Goal: Check status

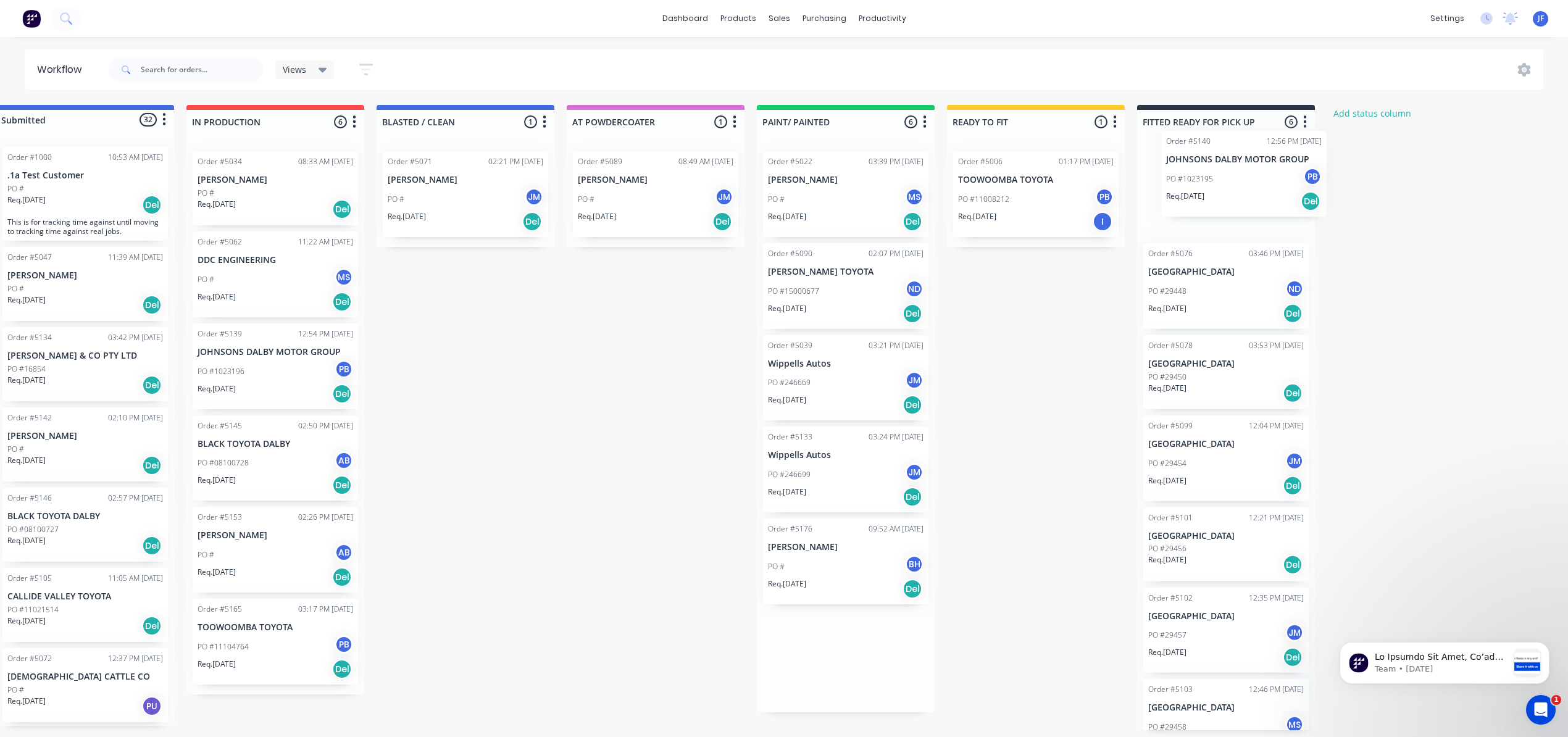
scroll to position [0, 40]
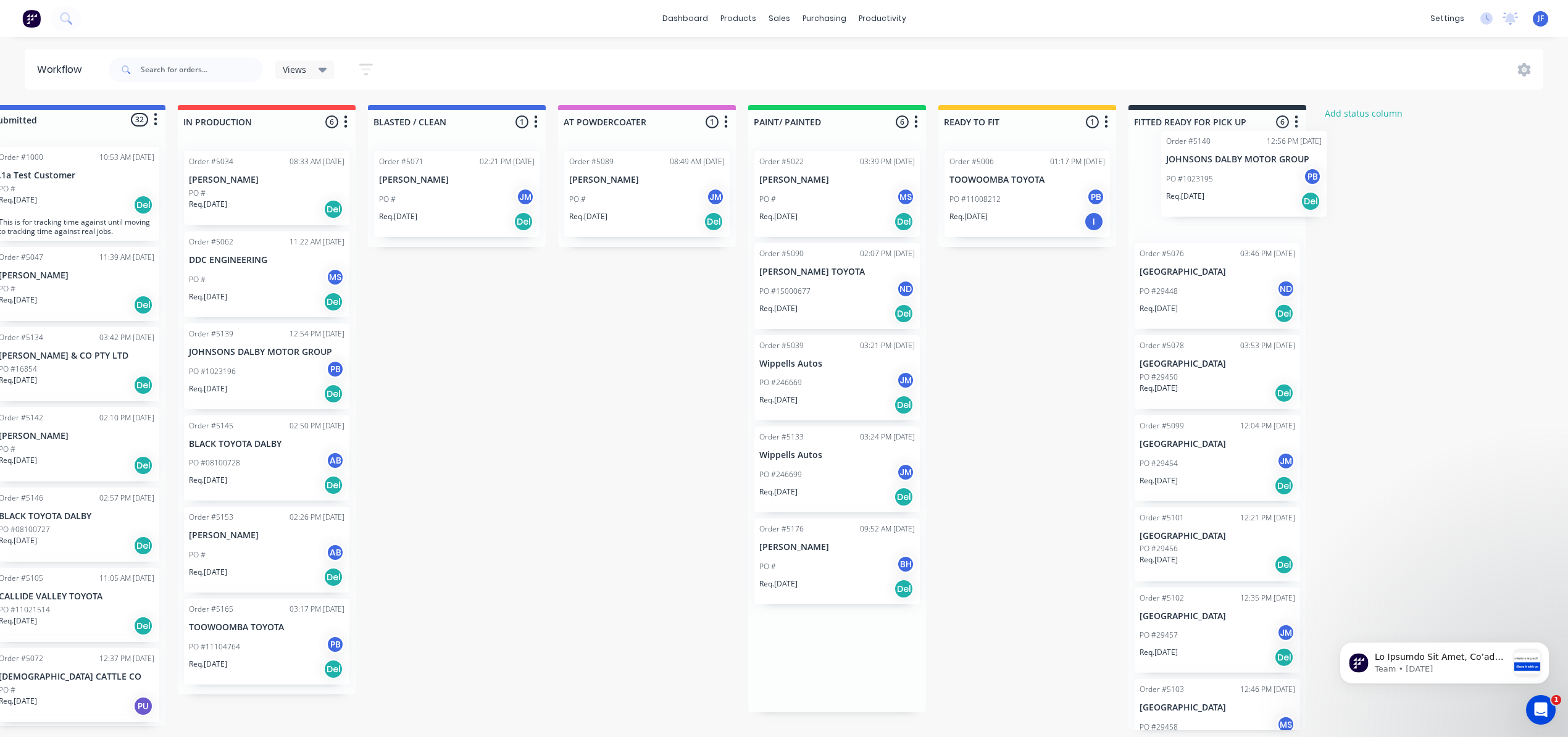
drag, startPoint x: 877, startPoint y: 577, endPoint x: 1234, endPoint y: 195, distance: 522.9
click at [1234, 195] on div "Submitted 32 Status colour #4169E1 hex #4169E1 Save Cancel Summaries Total orde…" at bounding box center [802, 418] width 1701 height 626
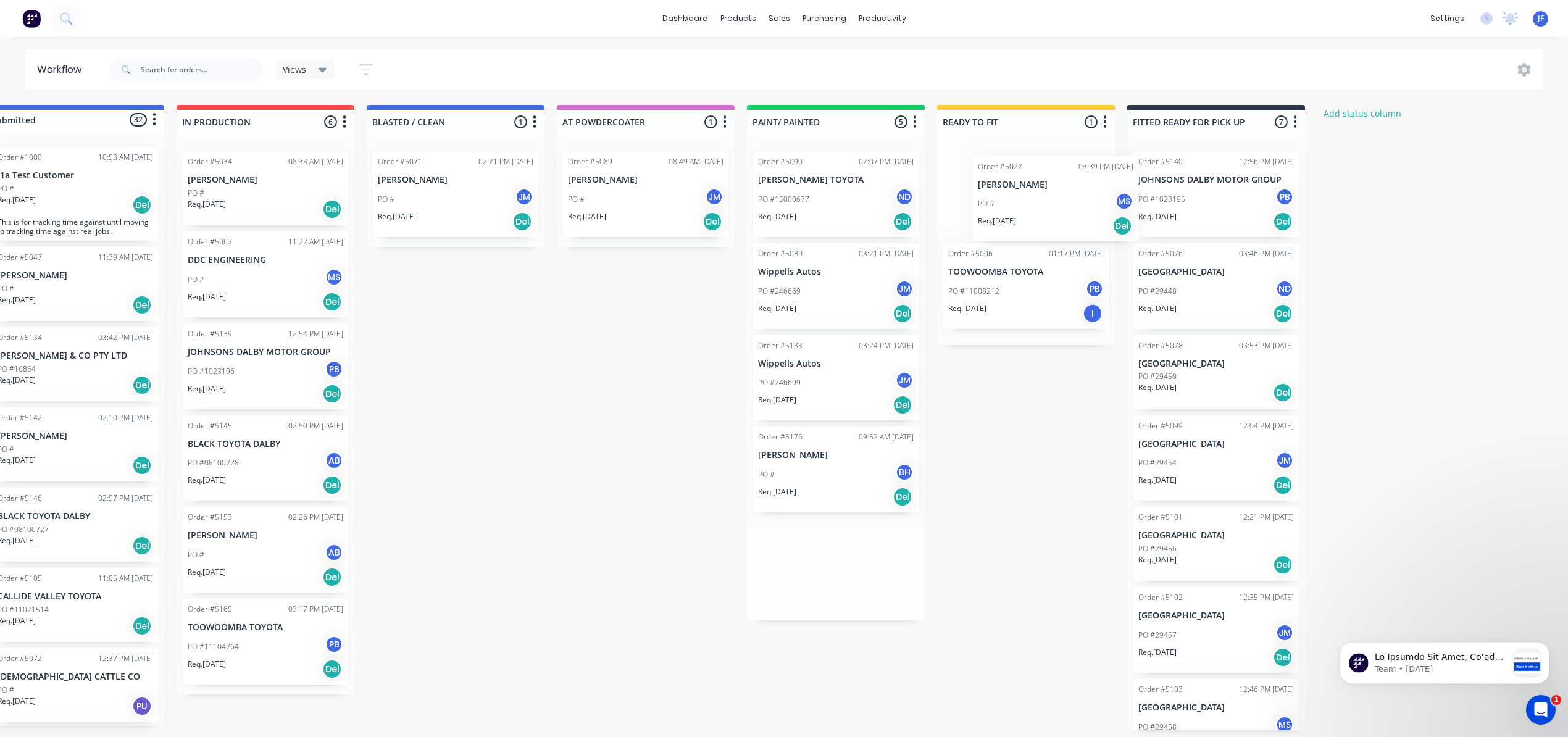
drag, startPoint x: 858, startPoint y: 203, endPoint x: 1082, endPoint y: 208, distance: 224.1
click at [1082, 208] on div "Submitted 32 Status colour #4169E1 hex #4169E1 Save Cancel Summaries Total orde…" at bounding box center [801, 418] width 1701 height 626
click at [769, 59] on div "Product Catalogue" at bounding box center [793, 59] width 76 height 11
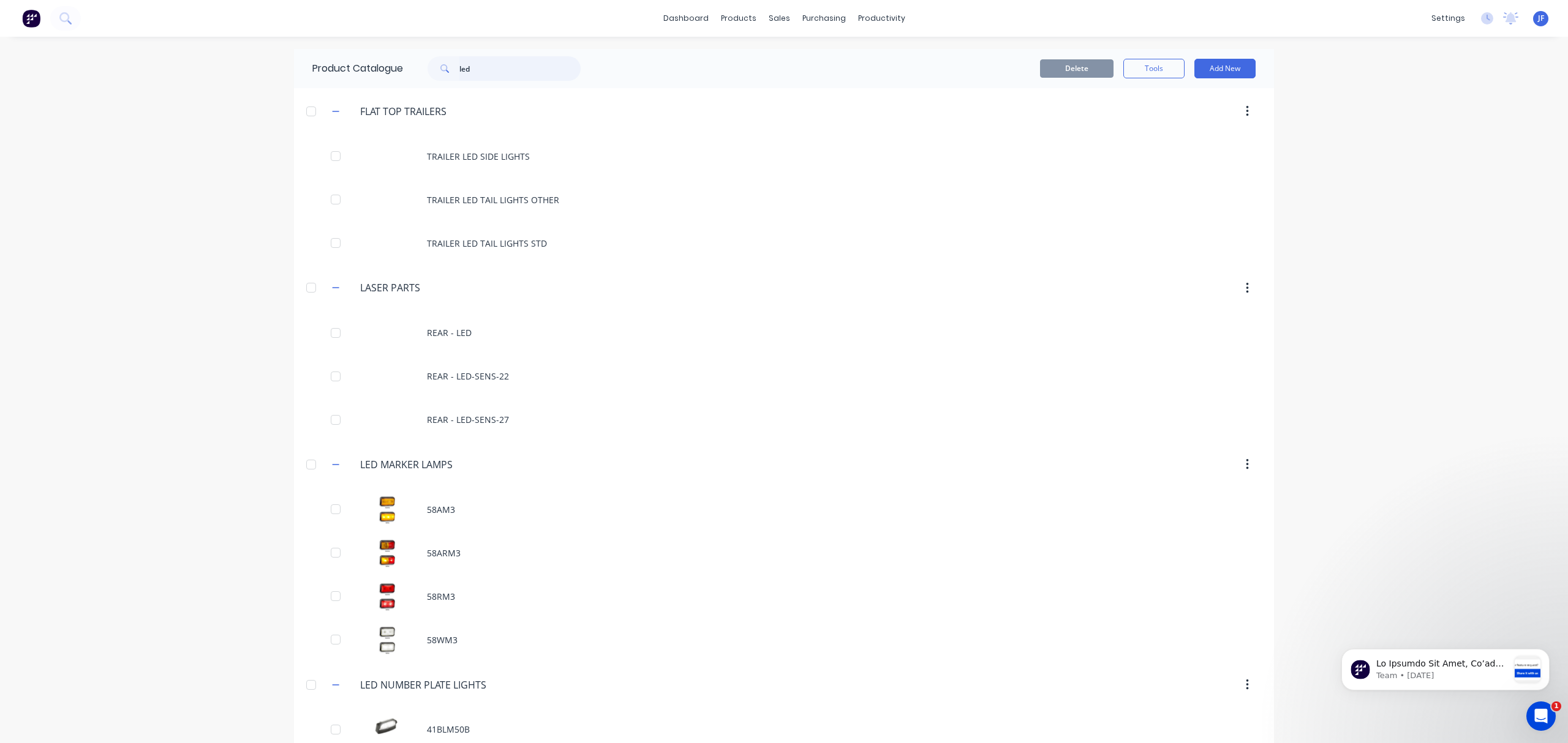
click at [485, 76] on input "led" at bounding box center [520, 69] width 122 height 25
type input "l"
type input "e"
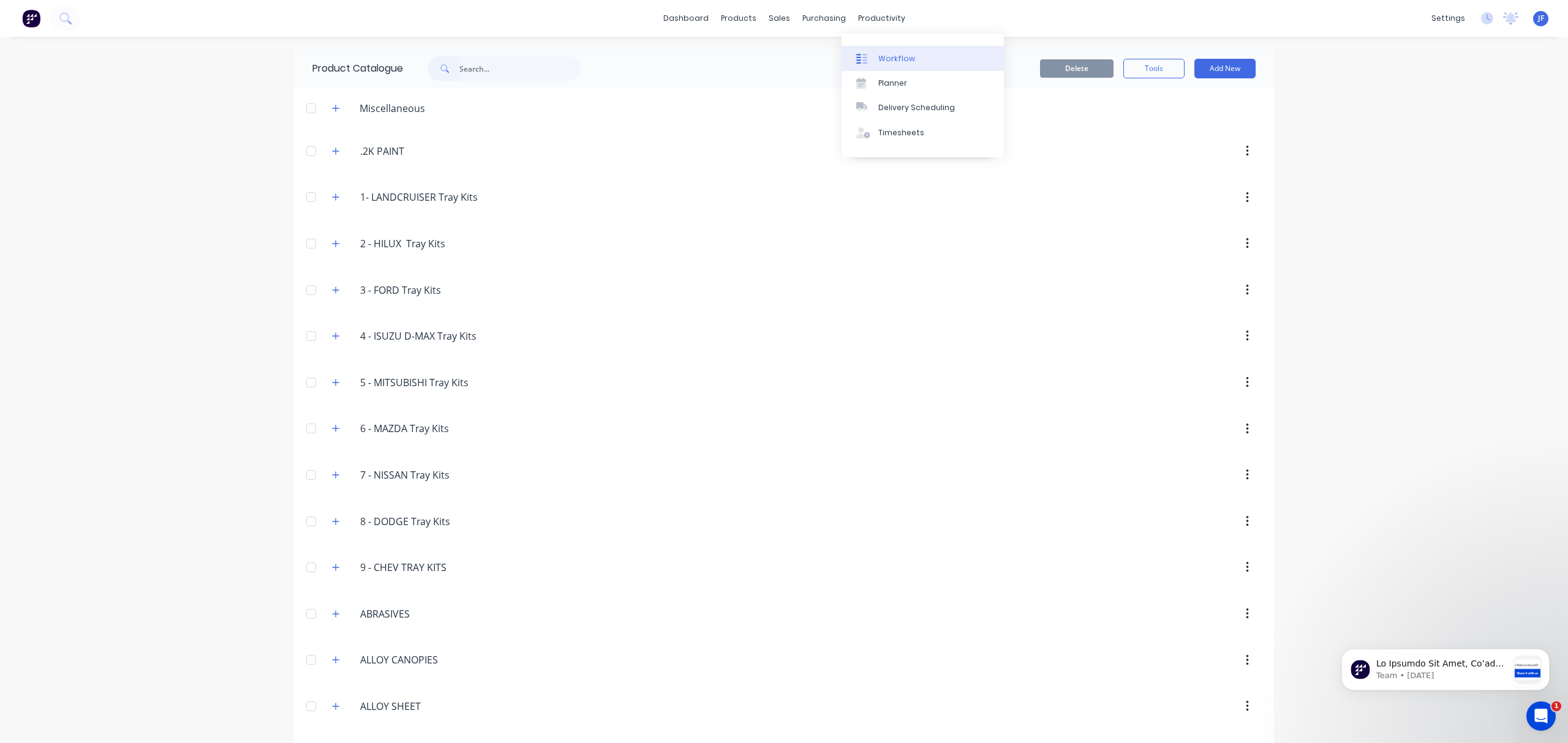
click at [870, 50] on link "Workflow" at bounding box center [923, 58] width 162 height 25
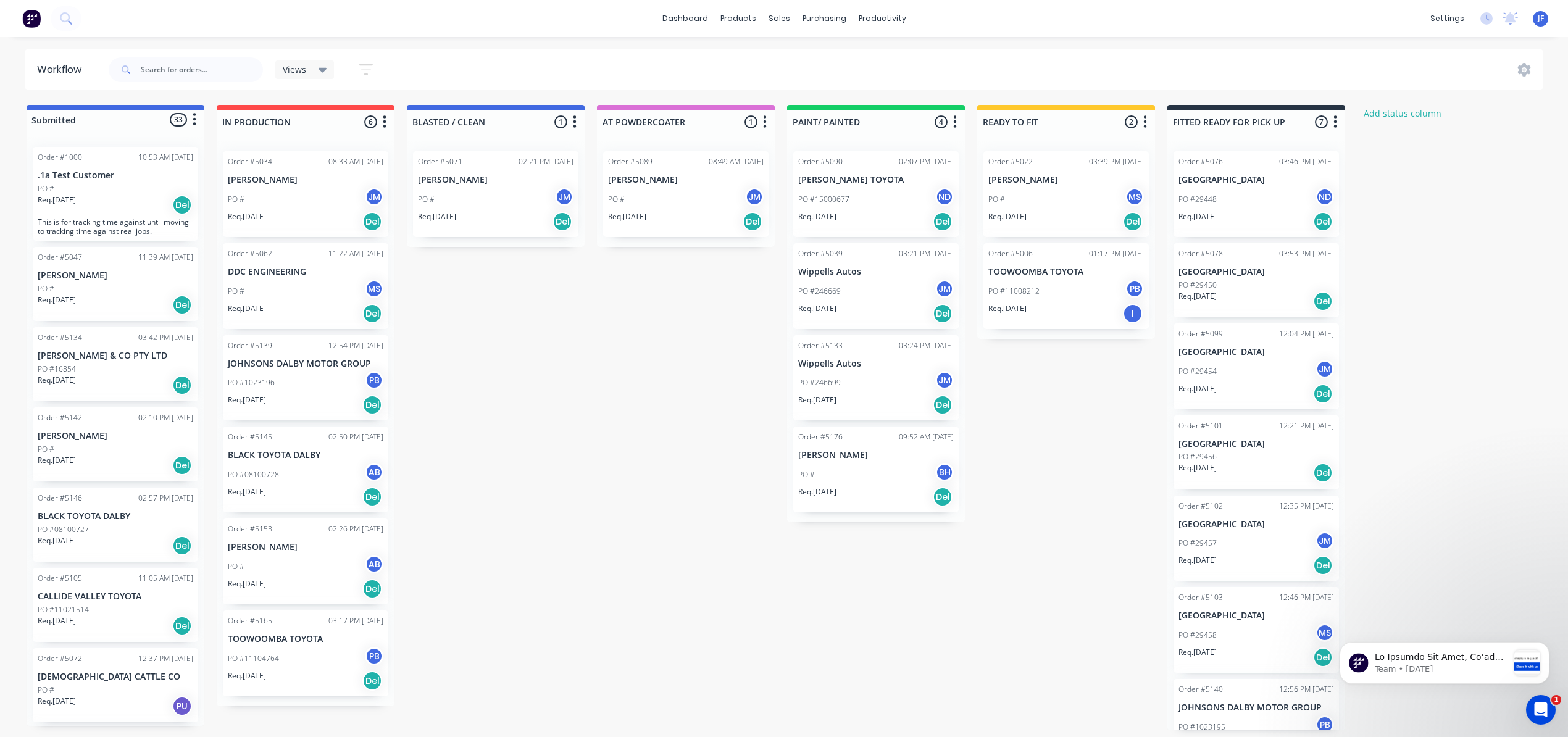
click at [861, 291] on div "PO #246669 JM" at bounding box center [876, 291] width 155 height 23
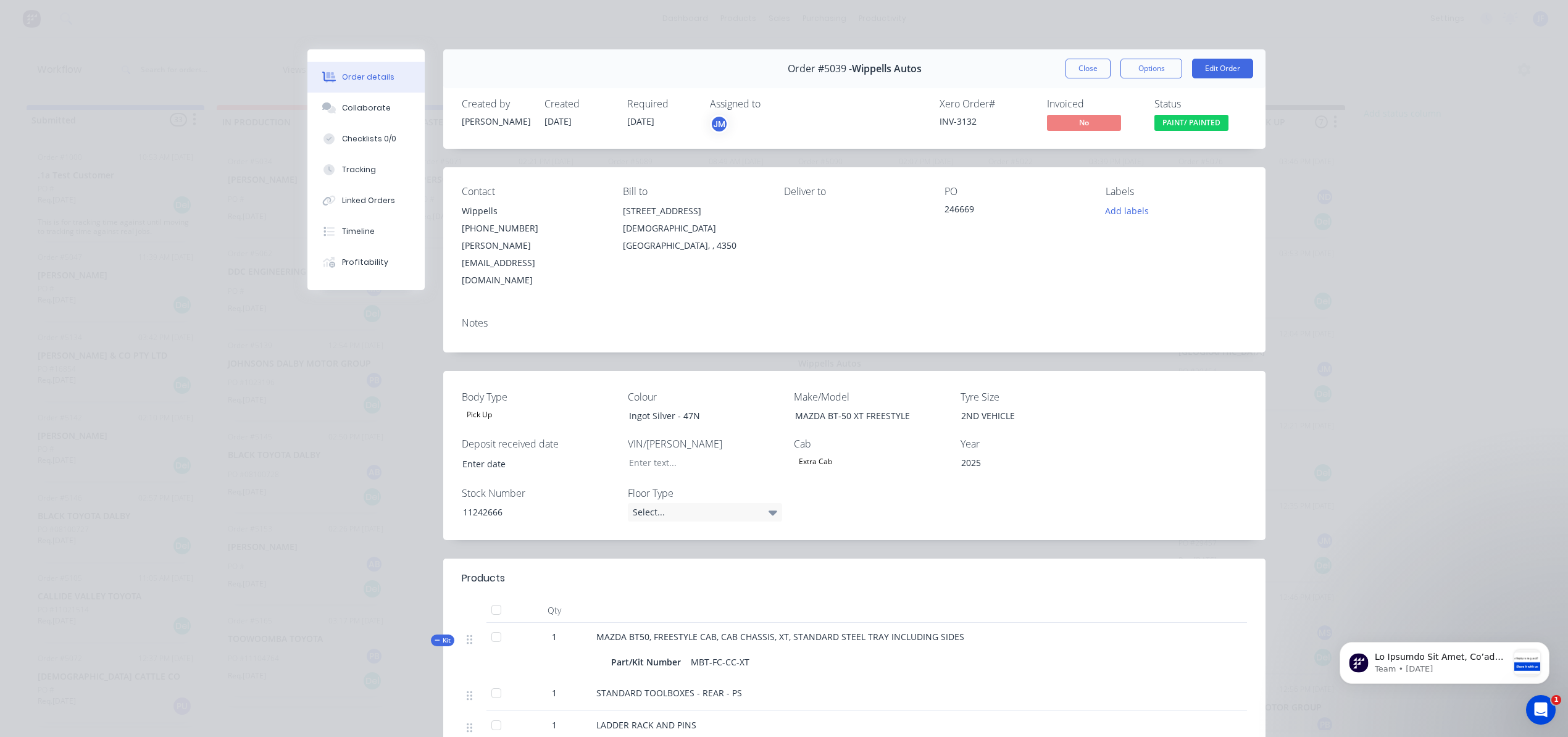
drag, startPoint x: 1097, startPoint y: 70, endPoint x: 1089, endPoint y: 84, distance: 16.1
click at [1097, 70] on button "Close" at bounding box center [1088, 68] width 45 height 20
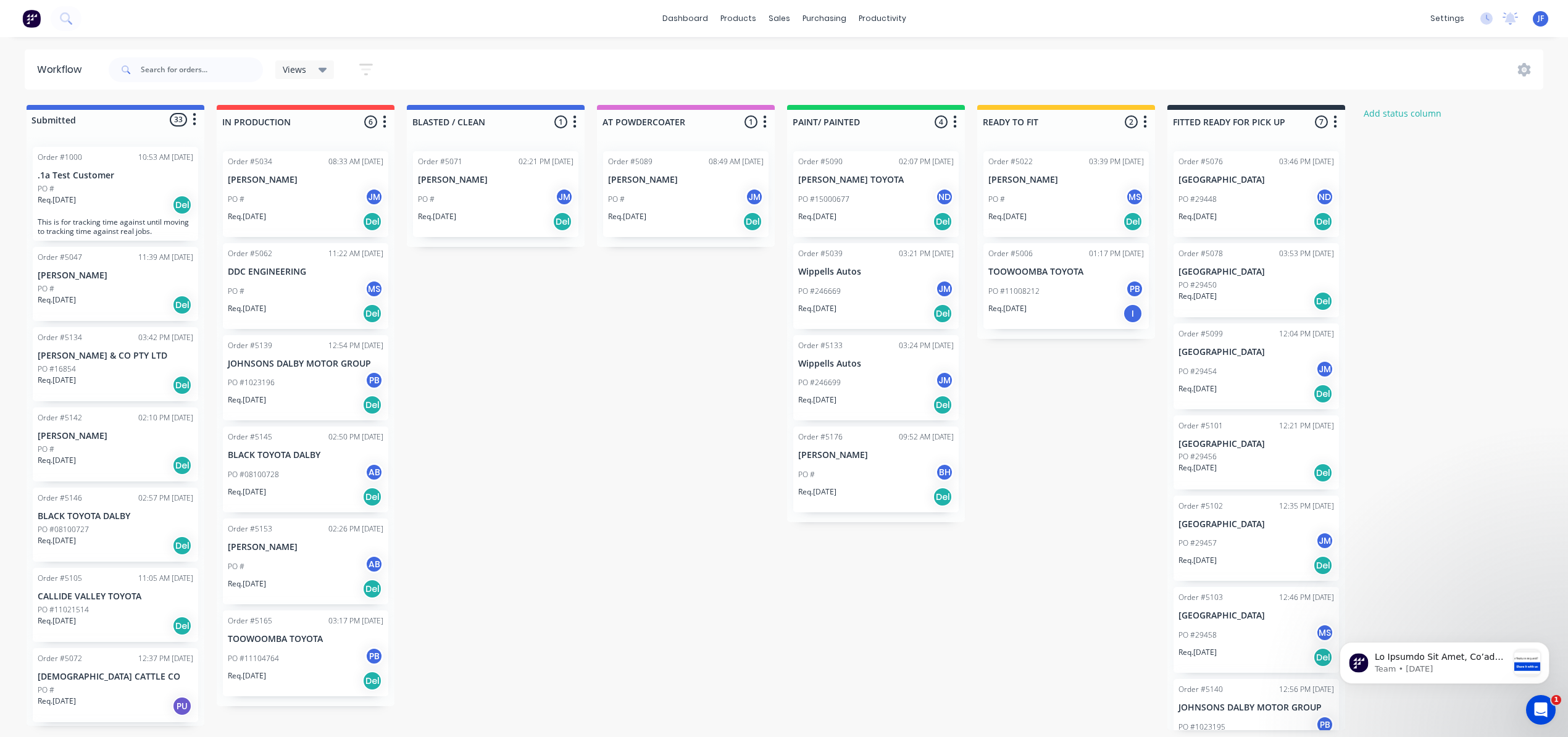
scroll to position [31, 0]
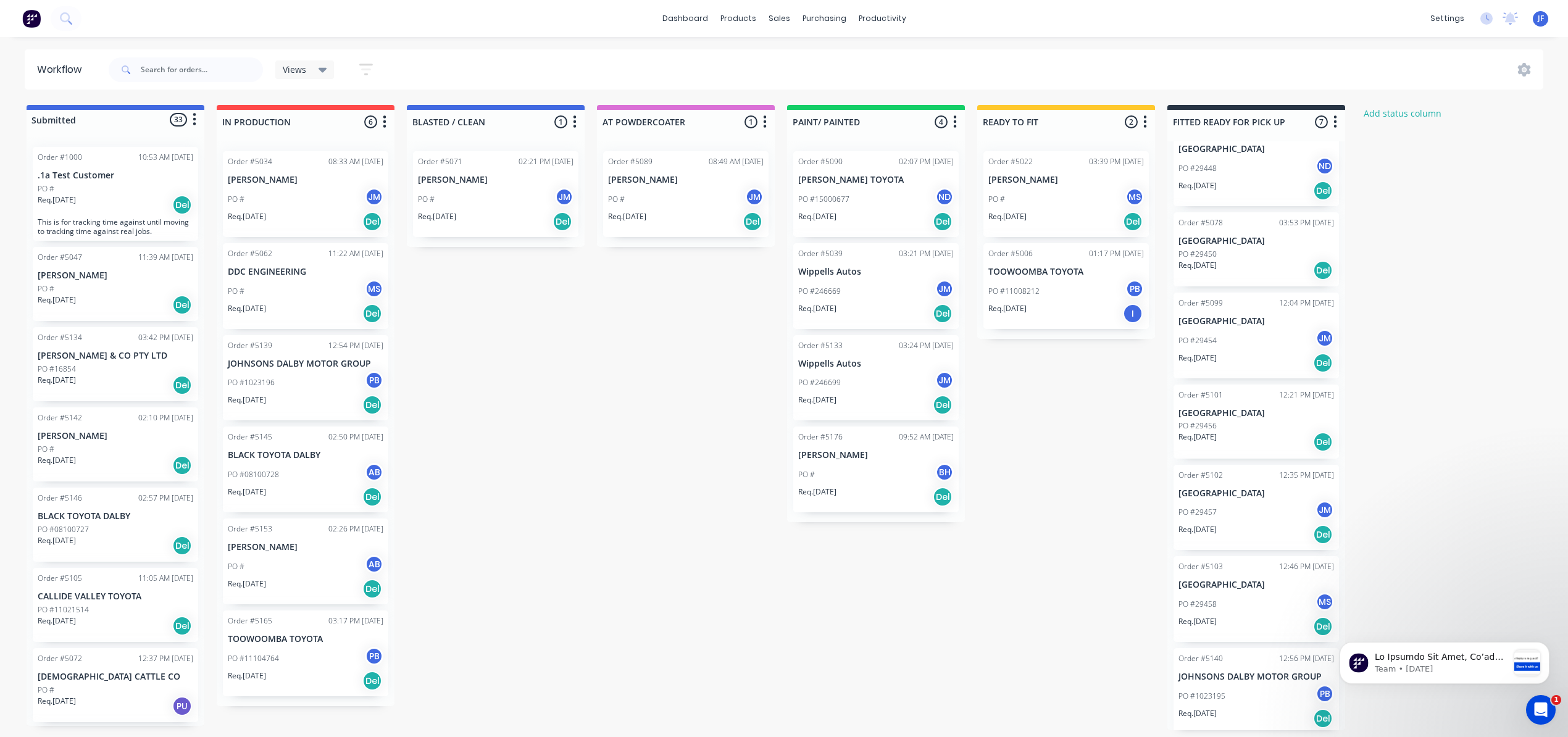
click at [1250, 699] on div "PO #1023195 PB" at bounding box center [1256, 696] width 155 height 23
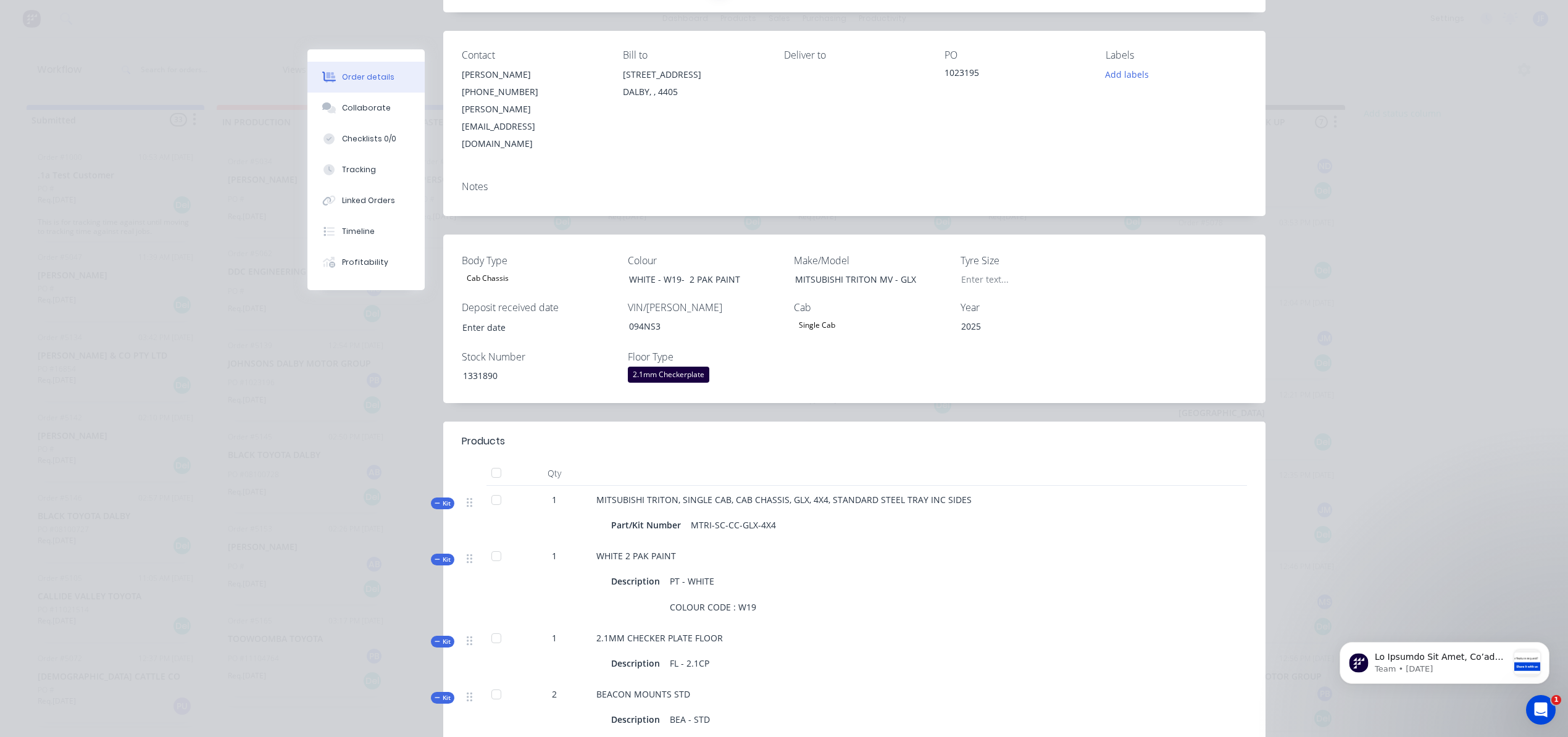
scroll to position [0, 0]
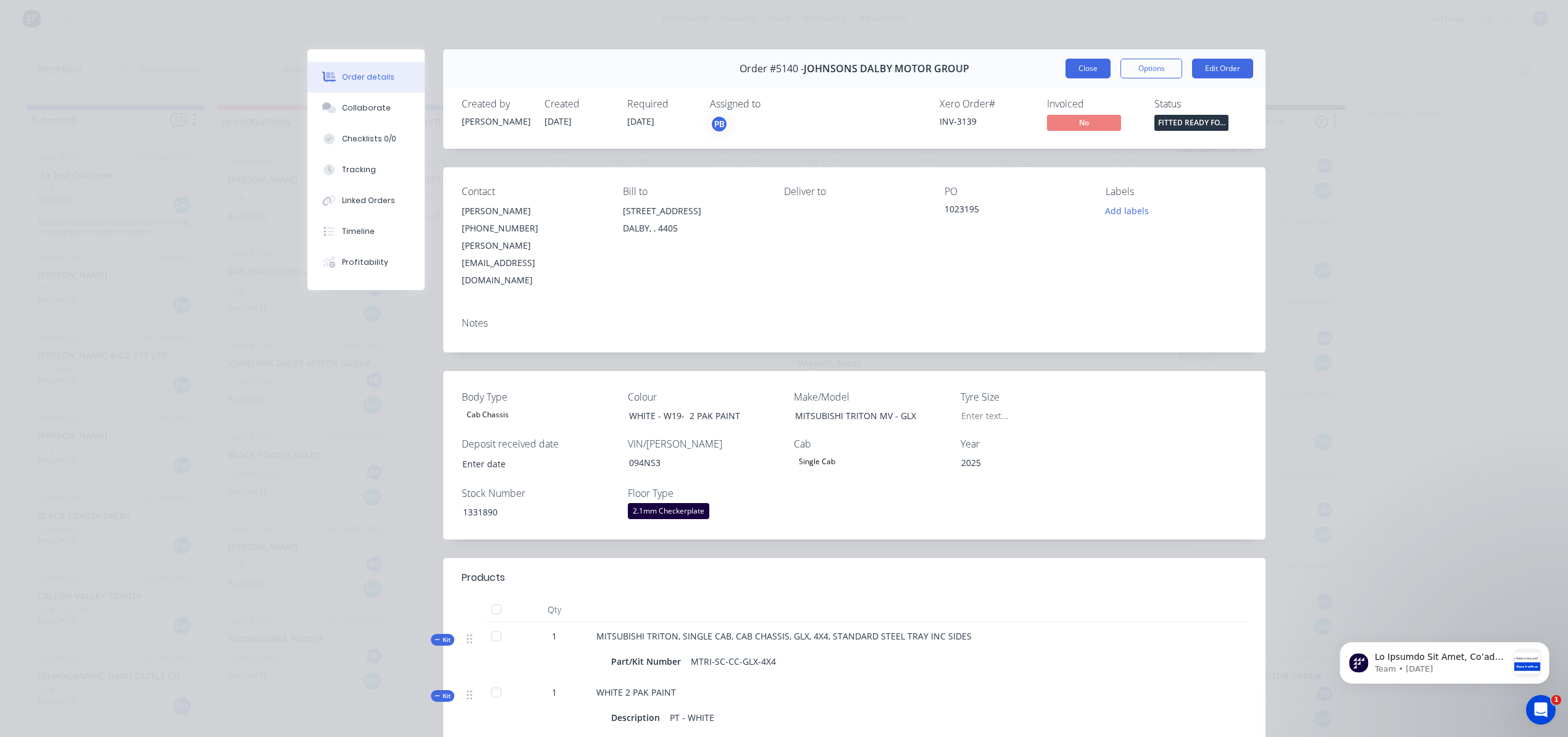
click at [1089, 69] on button "Close" at bounding box center [1088, 68] width 45 height 20
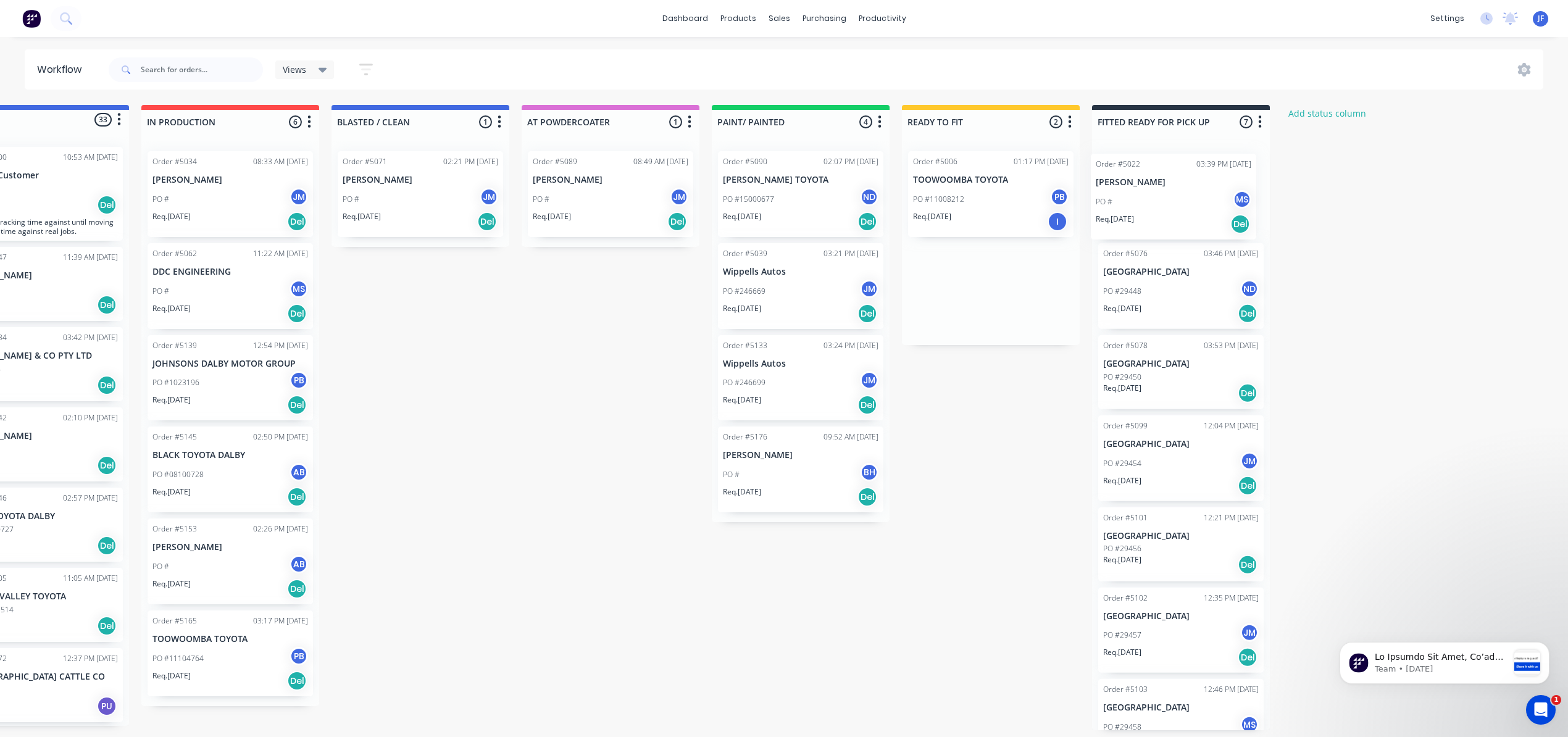
drag, startPoint x: 1045, startPoint y: 198, endPoint x: 1156, endPoint y: 196, distance: 111.0
click at [1156, 196] on div "Submitted 33 Status colour #4169E1 hex #4169E1 Save Cancel Summaries Total orde…" at bounding box center [766, 418] width 1701 height 626
